Goal: Information Seeking & Learning: Learn about a topic

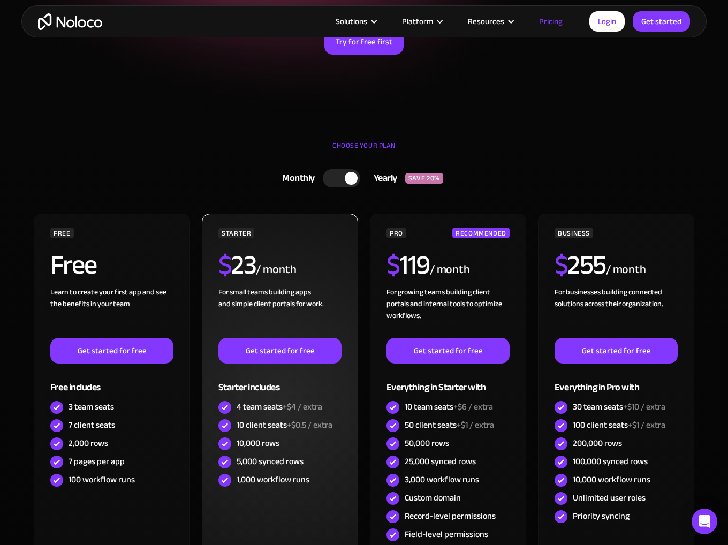
scroll to position [160, 0]
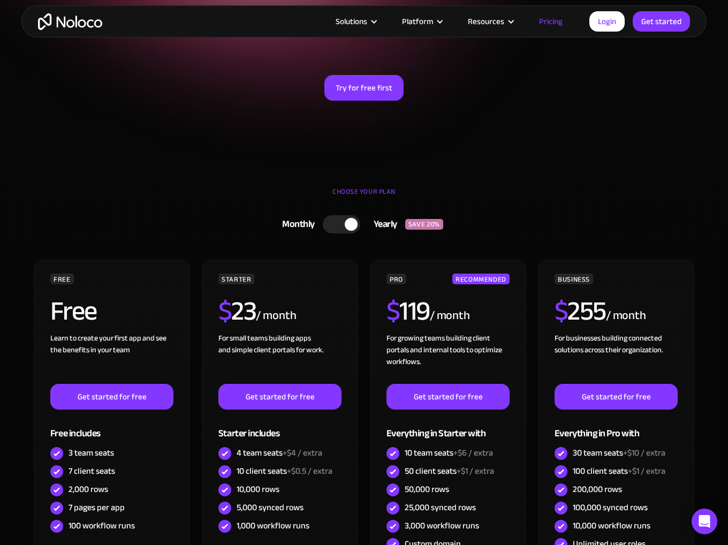
click at [350, 231] on div at bounding box center [341, 224] width 37 height 18
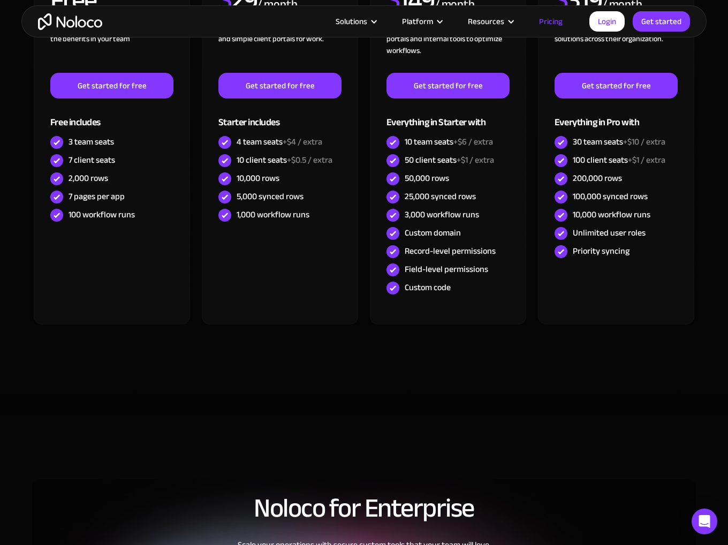
scroll to position [374, 0]
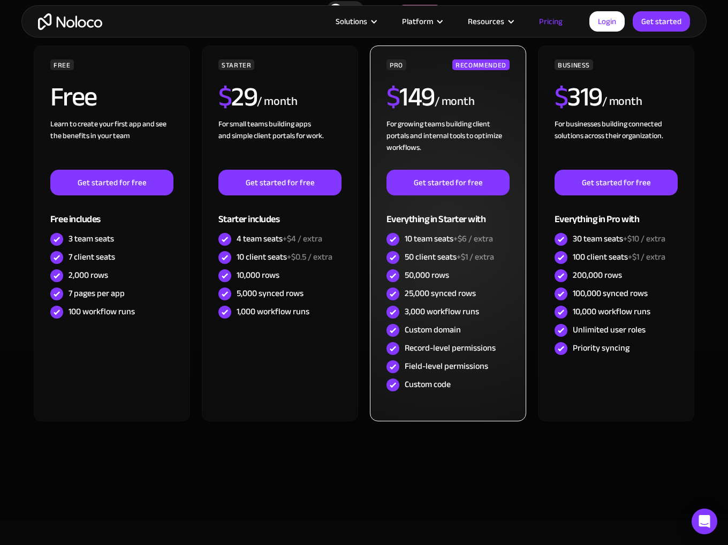
click at [446, 347] on div "Record-level permissions" at bounding box center [449, 348] width 91 height 12
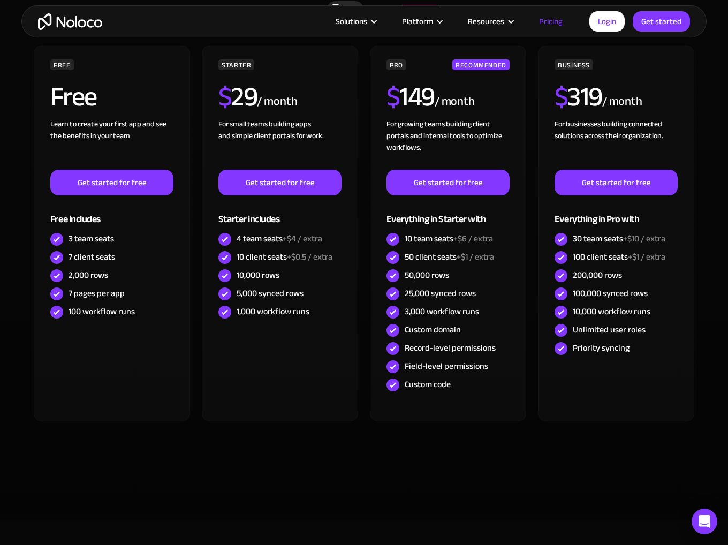
click at [263, 449] on div "FREE Free Learn to create your first app and see the benefits in your team ‍ Ge…" at bounding box center [363, 250] width 663 height 411
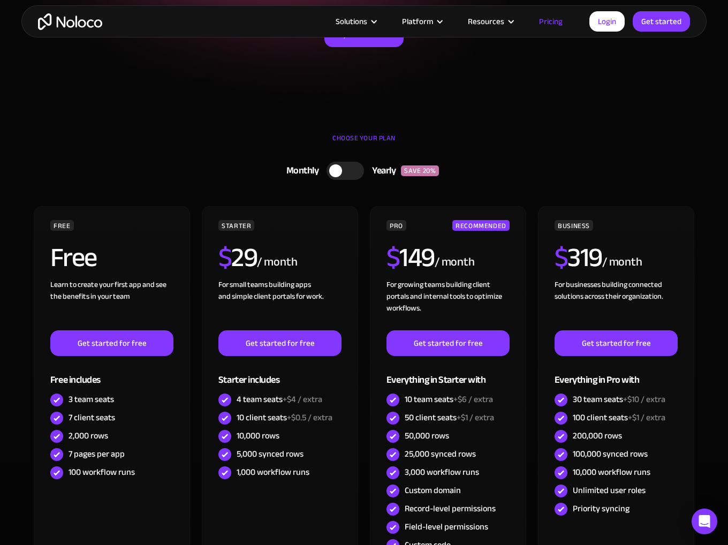
scroll to position [0, 0]
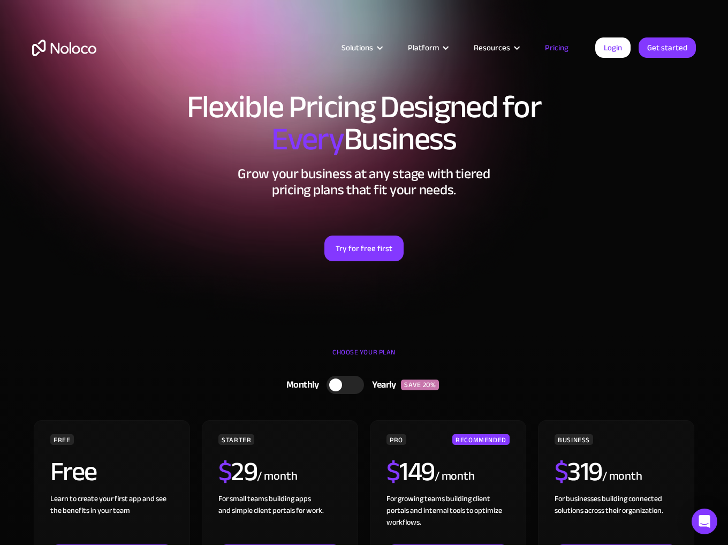
click at [252, 15] on div "Solutions Use Cases Business Types Project Management Keep track of customers, …" at bounding box center [364, 50] width 728 height 101
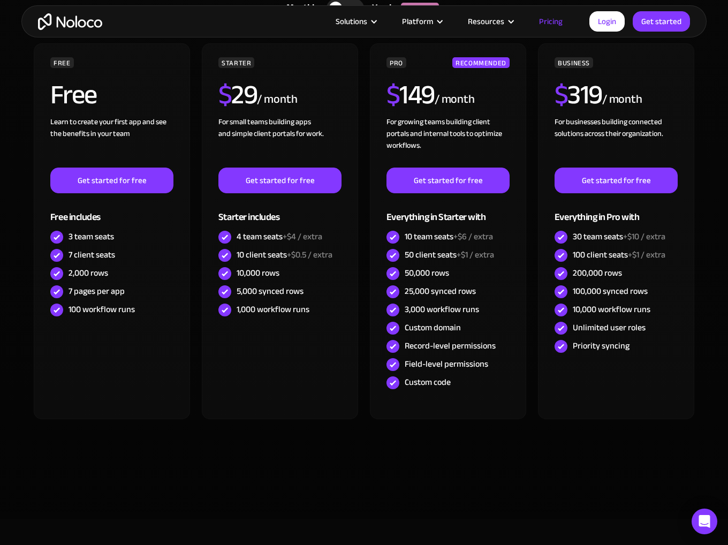
scroll to position [374, 0]
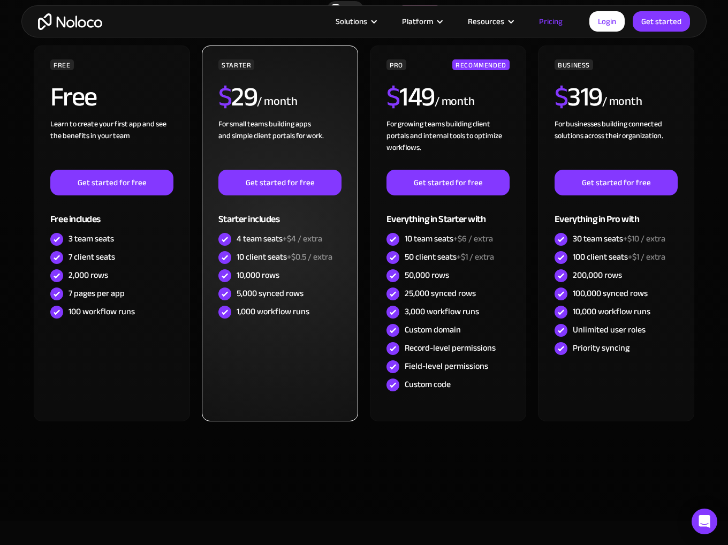
click at [266, 291] on div "5,000 synced rows" at bounding box center [269, 293] width 67 height 12
click at [265, 291] on div "5,000 synced rows" at bounding box center [269, 293] width 67 height 12
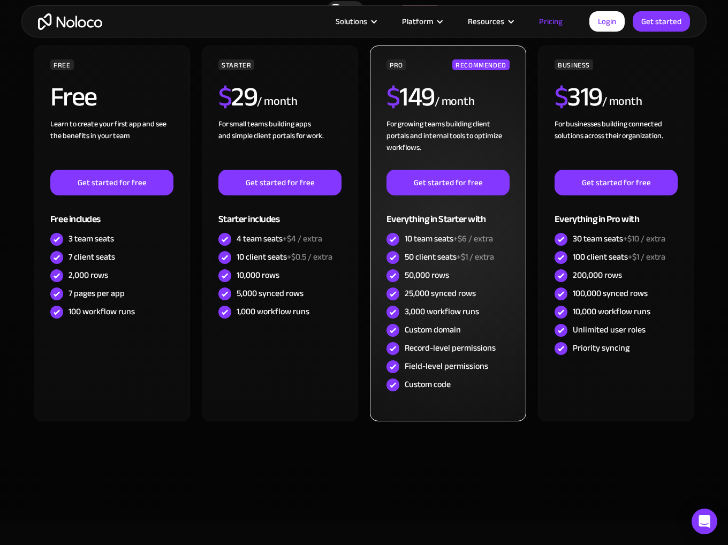
click at [447, 293] on div "25,000 synced rows" at bounding box center [439, 293] width 71 height 12
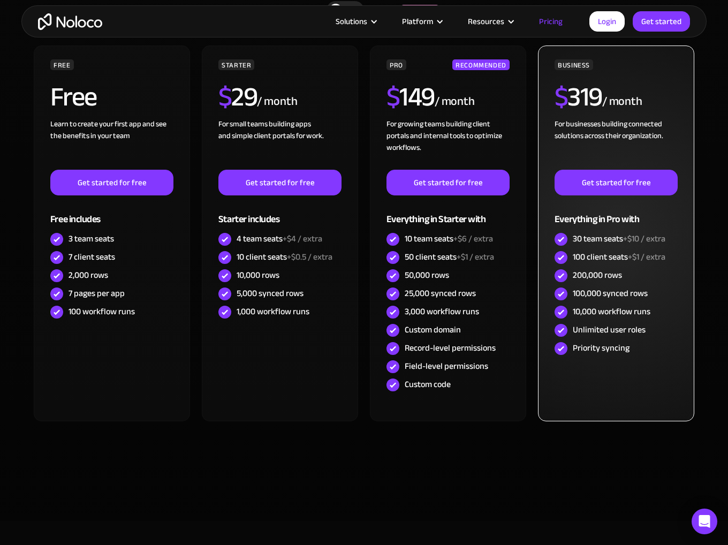
click at [606, 294] on div "100,000 synced rows" at bounding box center [609, 293] width 75 height 12
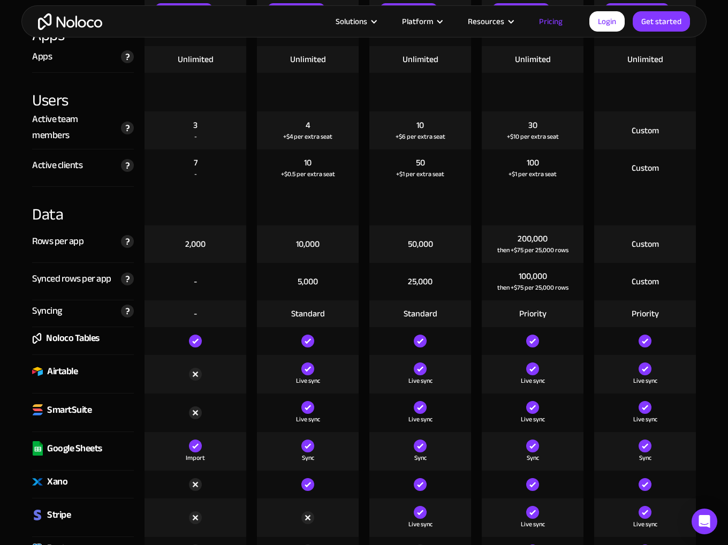
scroll to position [1391, 0]
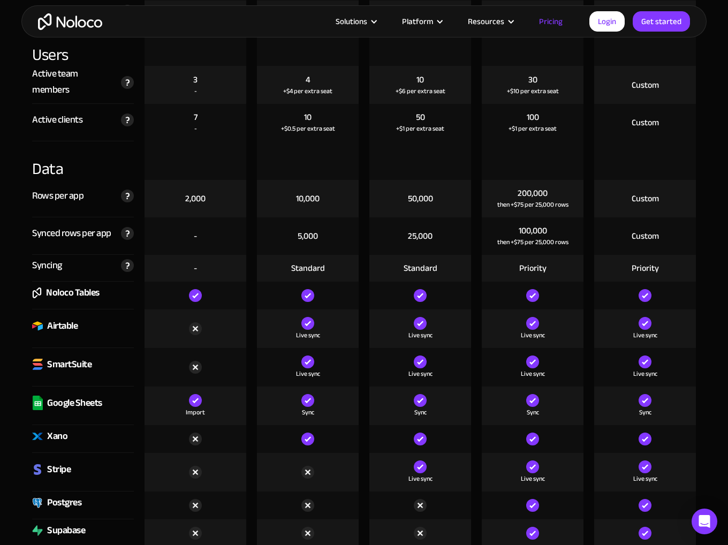
click at [512, 240] on div "then +$75 per 25,000 rows" at bounding box center [532, 241] width 71 height 11
drag, startPoint x: 512, startPoint y: 240, endPoint x: 523, endPoint y: 240, distance: 11.2
click at [523, 240] on div "then +$75 per 25,000 rows" at bounding box center [532, 241] width 71 height 11
click at [542, 242] on div "then +$75 per 25,000 rows" at bounding box center [532, 241] width 71 height 11
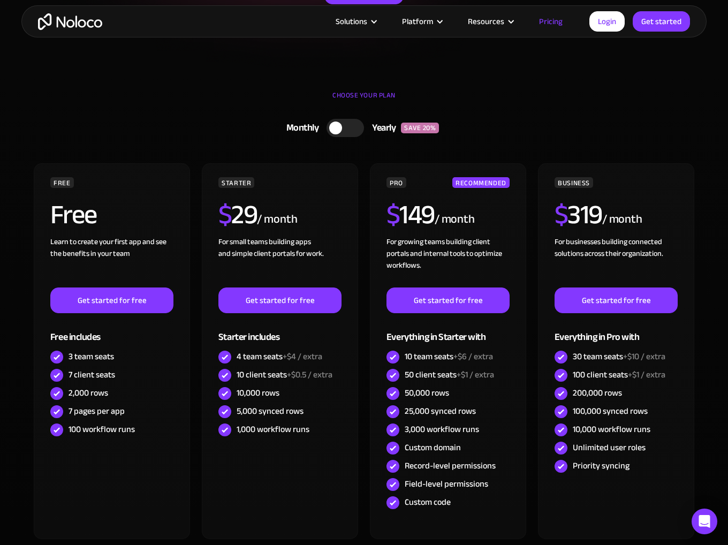
scroll to position [0, 0]
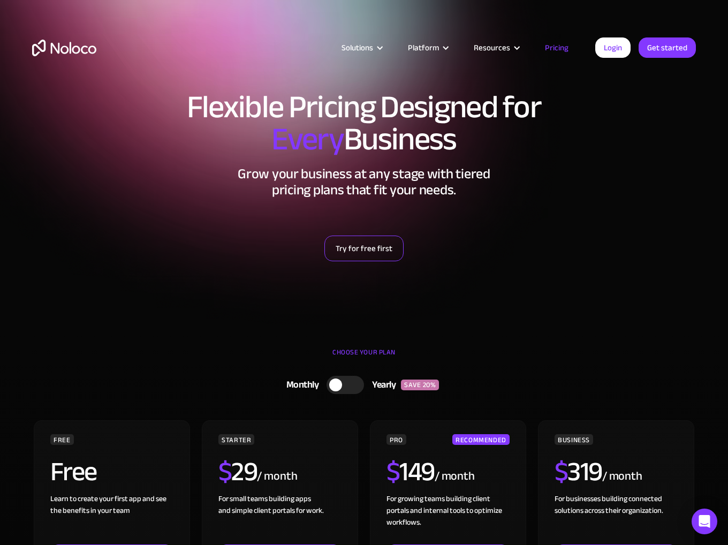
click at [364, 251] on link "Try for free first" at bounding box center [363, 248] width 79 height 26
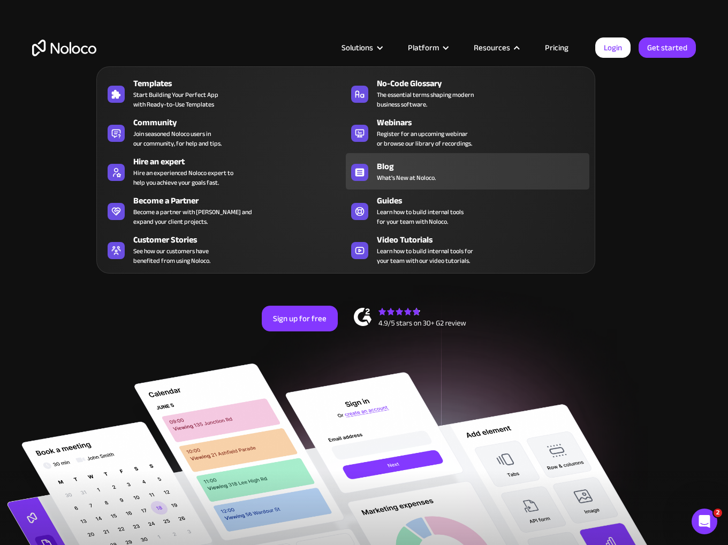
click at [450, 180] on div "Blog What's New at Noloco." at bounding box center [480, 171] width 207 height 22
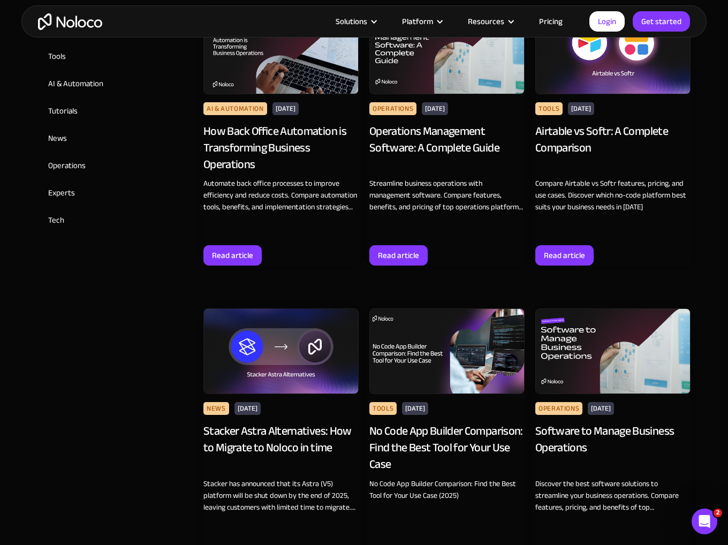
scroll to position [481, 0]
